Goal: Navigation & Orientation: Find specific page/section

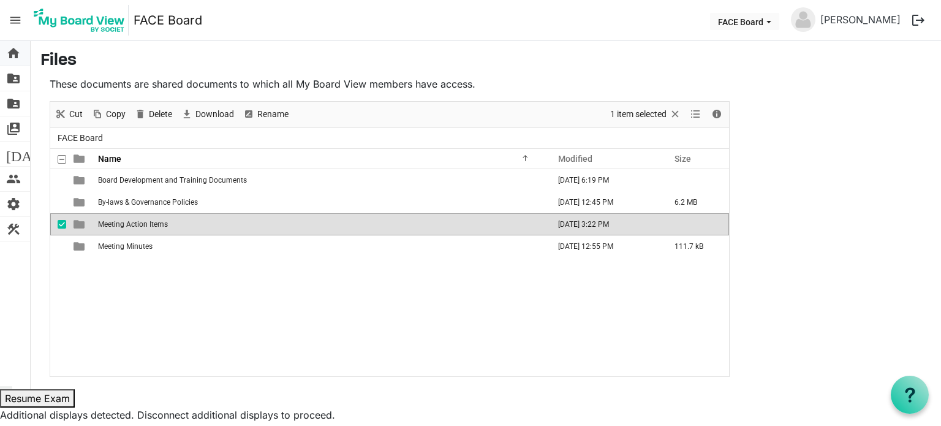
click at [19, 51] on span "home" at bounding box center [13, 53] width 15 height 25
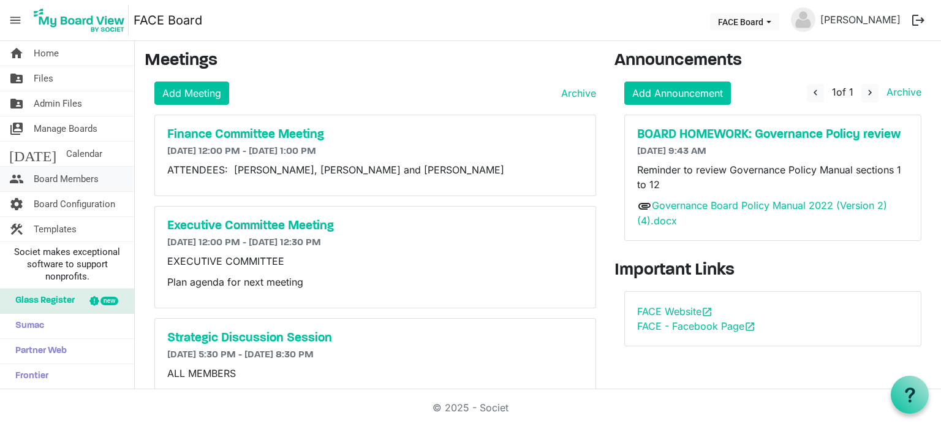
click at [51, 178] on span "Board Members" at bounding box center [66, 179] width 65 height 25
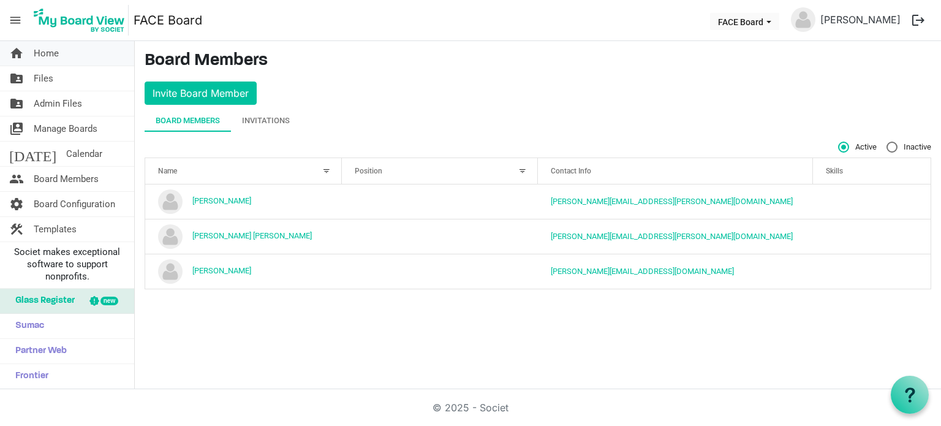
click at [78, 48] on link "home Home" at bounding box center [67, 53] width 134 height 25
